Goal: Check status: Check status

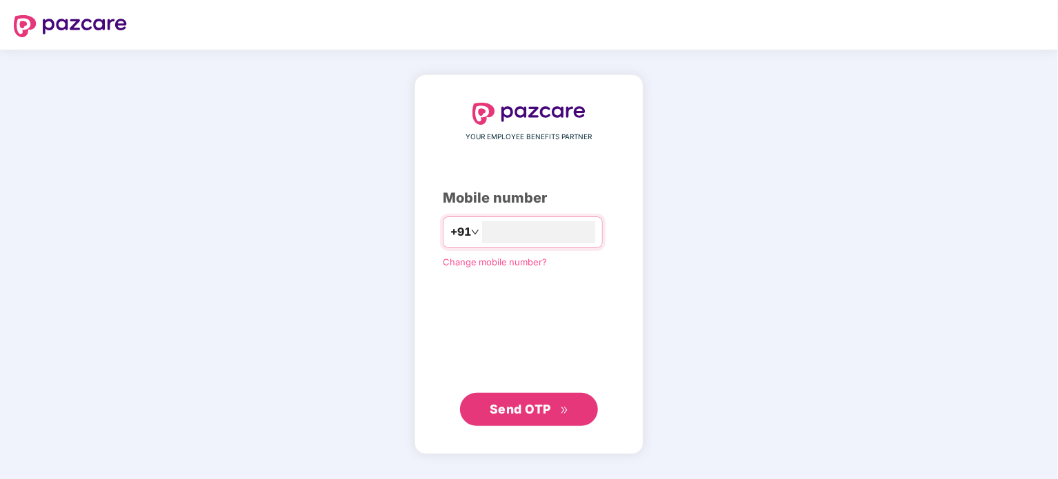
type input "**********"
click at [533, 412] on span "Send OTP" at bounding box center [520, 408] width 61 height 14
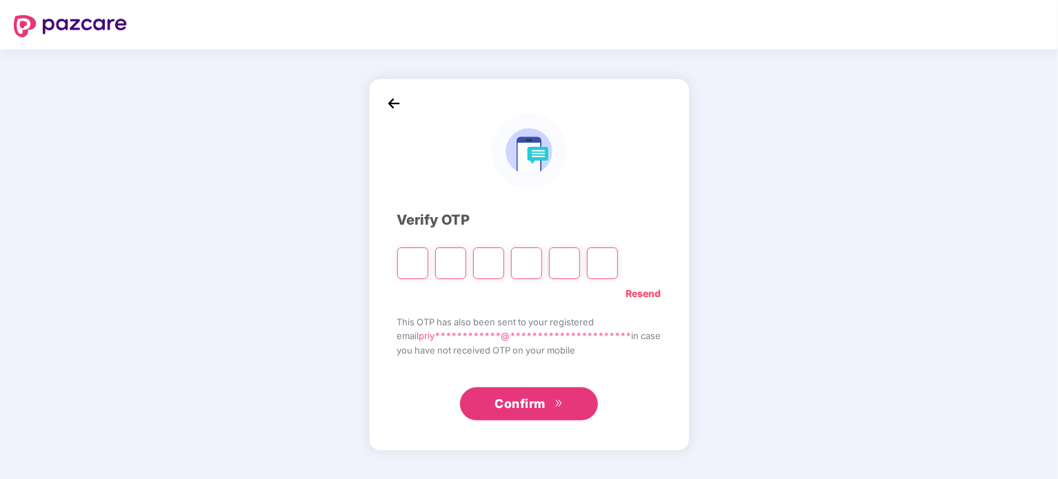
type input "*"
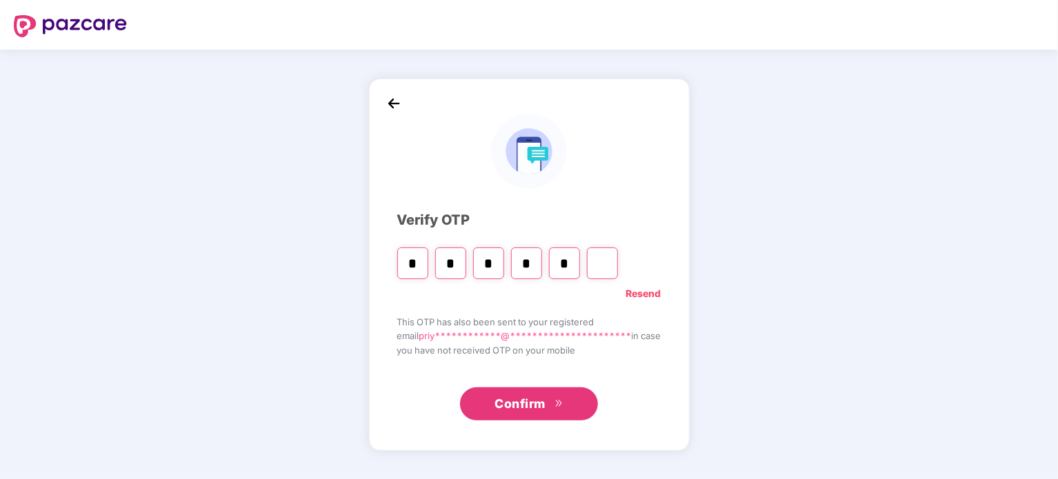
type input "*"
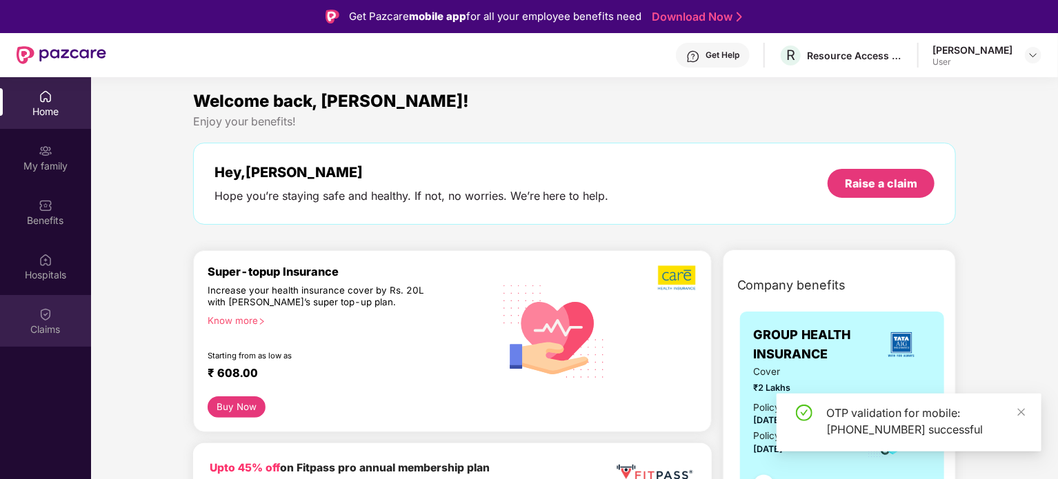
click at [46, 325] on div "Claims" at bounding box center [45, 330] width 91 height 14
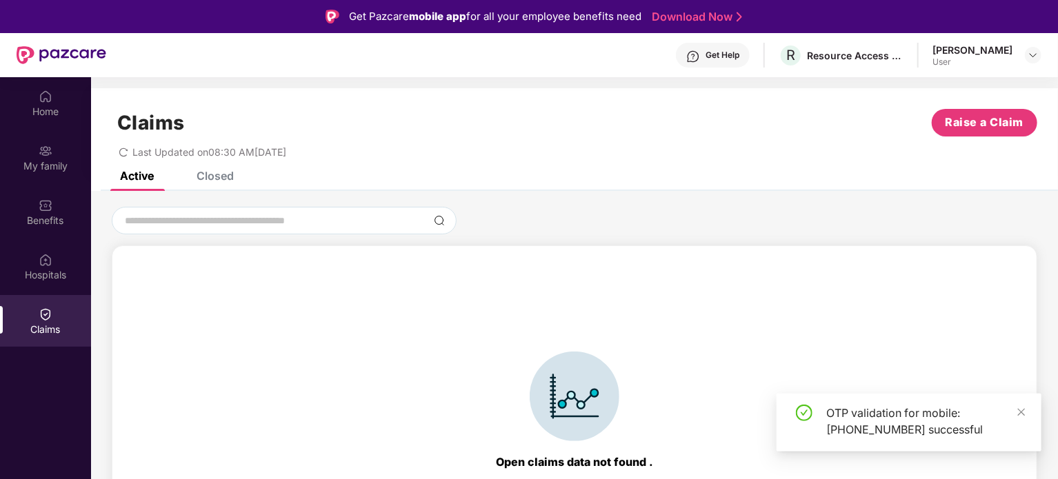
click at [216, 184] on div "Closed" at bounding box center [205, 176] width 58 height 30
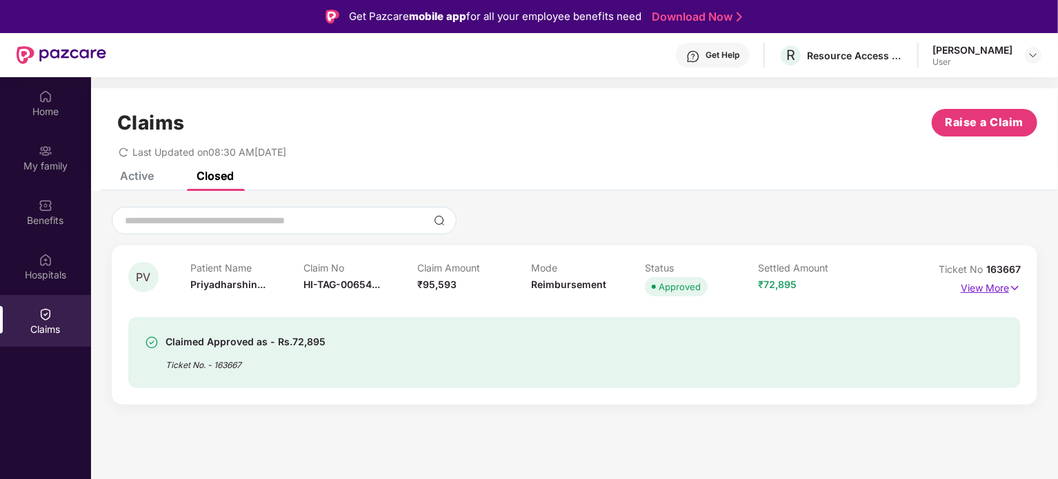
click at [982, 294] on p "View More" at bounding box center [990, 286] width 60 height 19
